Goal: Task Accomplishment & Management: Manage account settings

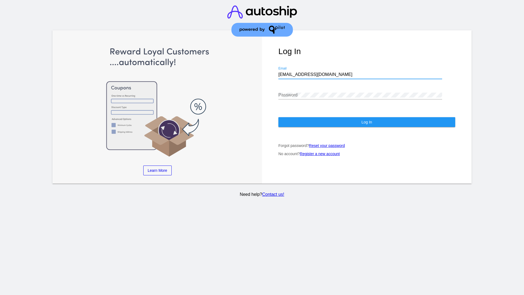
type input "jr@patternsinthecloud.com"
click at [367, 122] on span "Log In" at bounding box center [366, 122] width 11 height 4
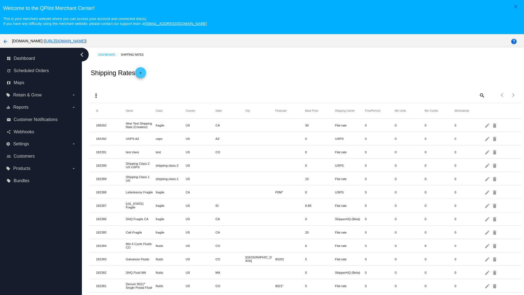
click at [96, 95] on mat-icon "more_vert" at bounding box center [96, 95] width 7 height 7
click at [106, 108] on button "file_download Export" at bounding box center [107, 104] width 32 height 7
click at [96, 95] on mat-icon "more_vert" at bounding box center [96, 95] width 7 height 7
click at [106, 114] on button "file_upload Import" at bounding box center [107, 111] width 32 height 7
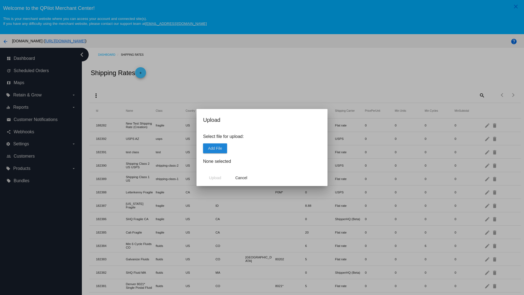
click at [215, 148] on span "Add File" at bounding box center [215, 148] width 14 height 4
click at [215, 178] on span "Upload" at bounding box center [215, 177] width 12 height 4
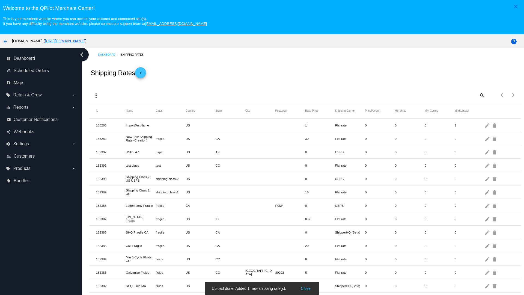
click at [495, 125] on mat-icon "delete" at bounding box center [495, 125] width 7 height 8
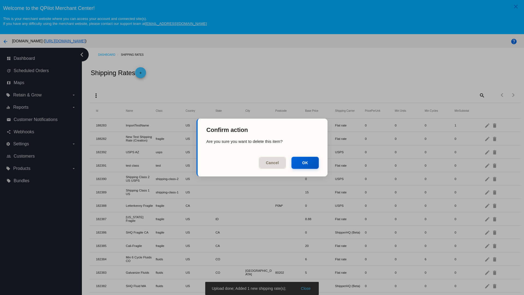
click at [305, 163] on button "OK" at bounding box center [304, 163] width 27 height 12
